Goal: Task Accomplishment & Management: Manage account settings

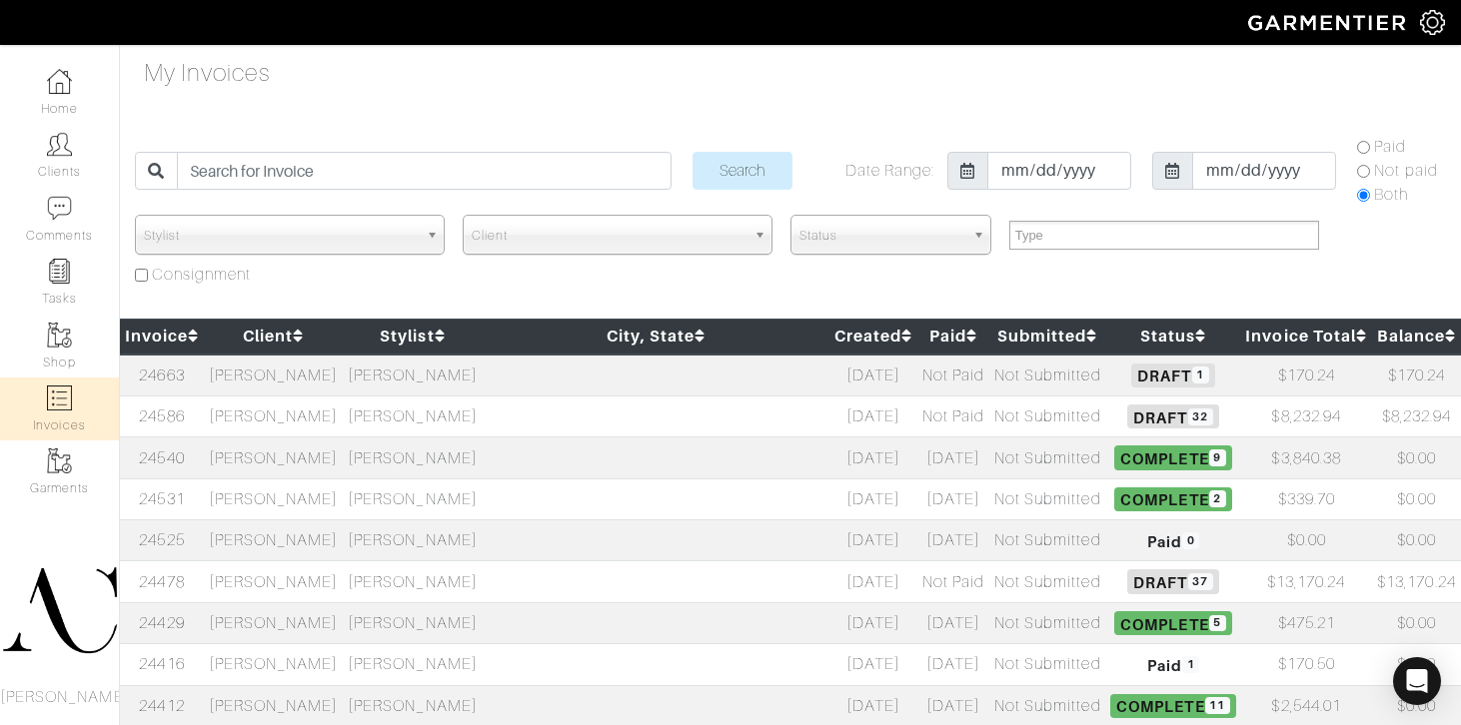
select select
click at [480, 422] on td "[PERSON_NAME]" at bounding box center [412, 416] width 139 height 41
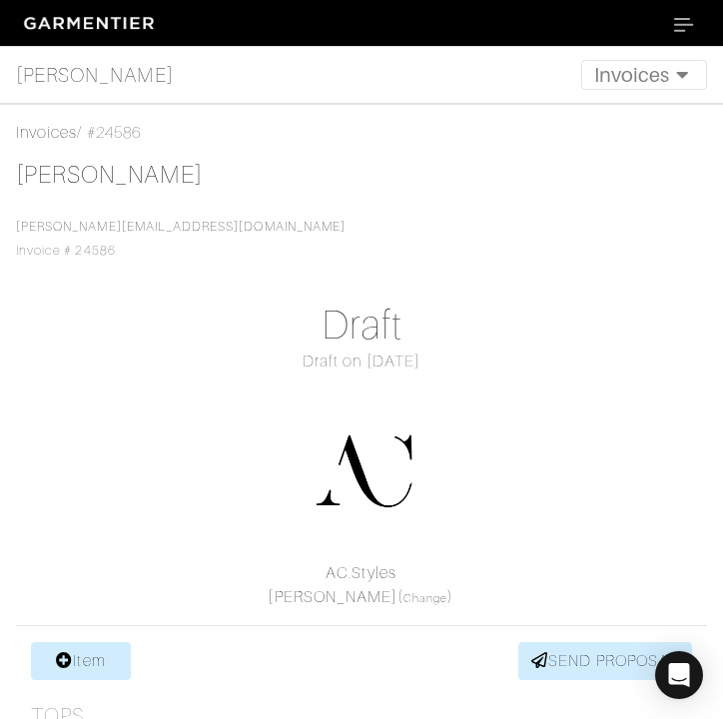
click at [134, 28] on img at bounding box center [91, 23] width 150 height 29
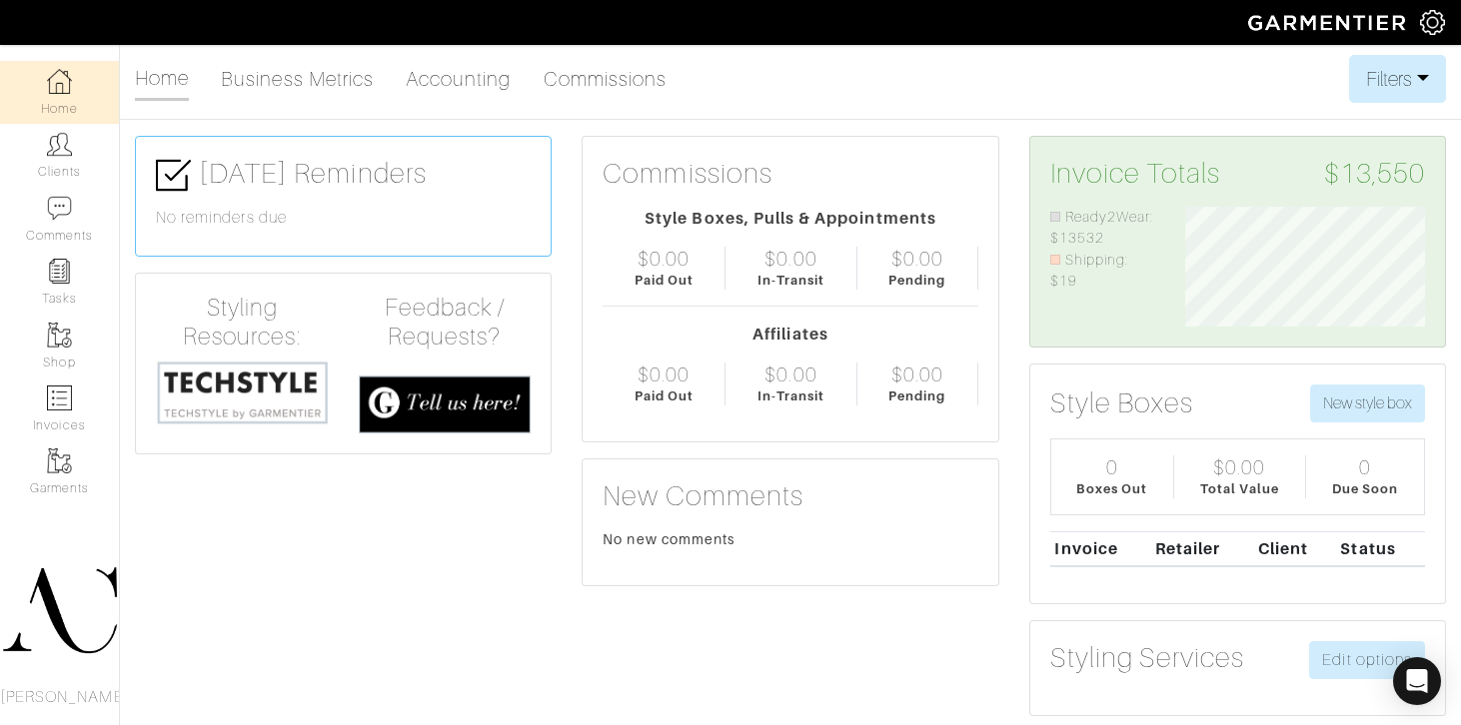
scroll to position [999149, 998999]
click at [66, 395] on img at bounding box center [59, 398] width 25 height 25
select select
